Goal: Information Seeking & Learning: Learn about a topic

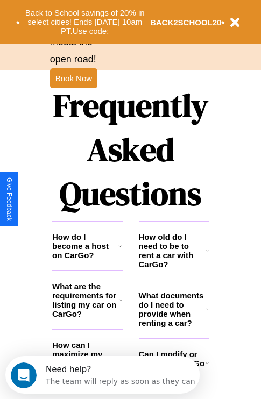
scroll to position [1302, 0]
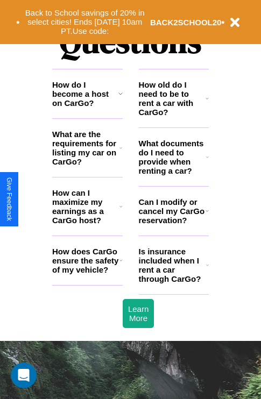
click at [207, 161] on icon at bounding box center [207, 157] width 3 height 9
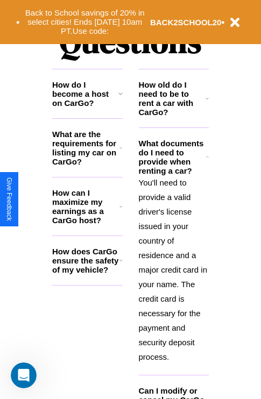
click at [173, 116] on h3 "How old do I need to be to rent a car with CarGo?" at bounding box center [172, 98] width 67 height 37
click at [87, 224] on h3 "How can I maximize my earnings as a CarGo host?" at bounding box center [85, 206] width 67 height 37
click at [120, 264] on icon at bounding box center [120, 260] width 3 height 9
